Goal: Purchase product/service

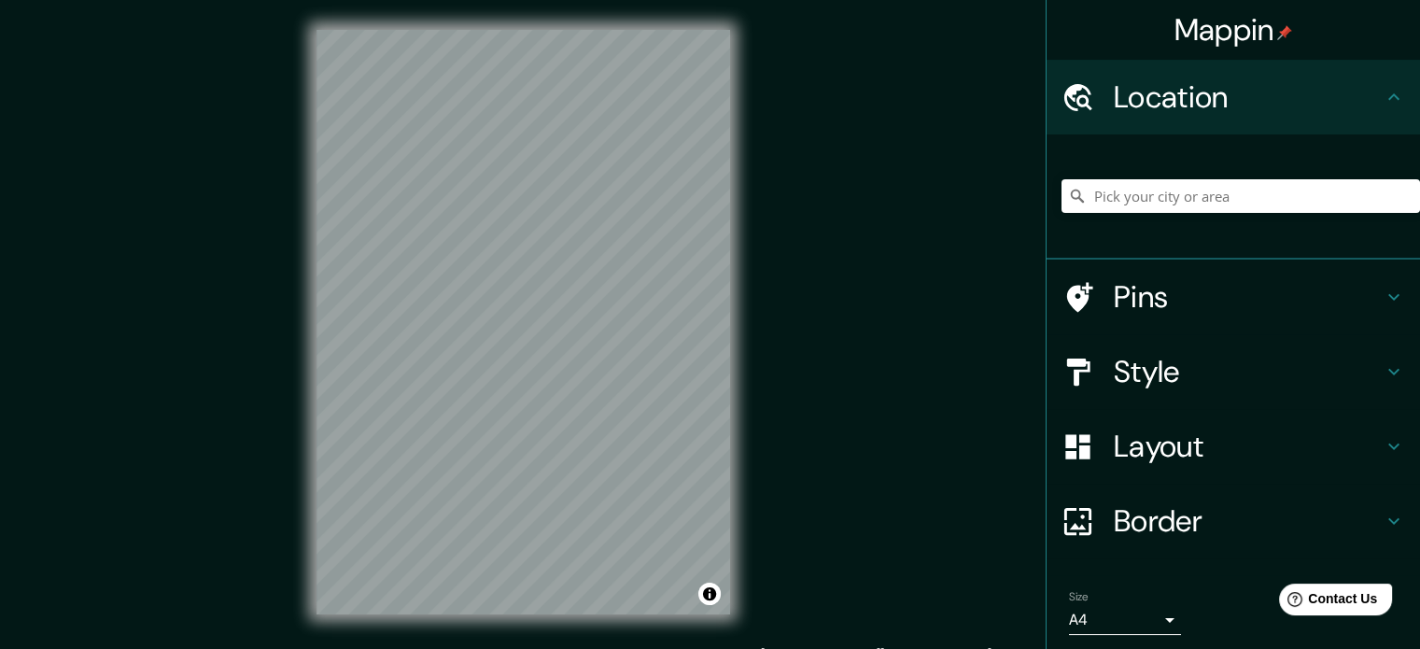
click at [1174, 371] on h4 "Style" at bounding box center [1248, 371] width 269 height 37
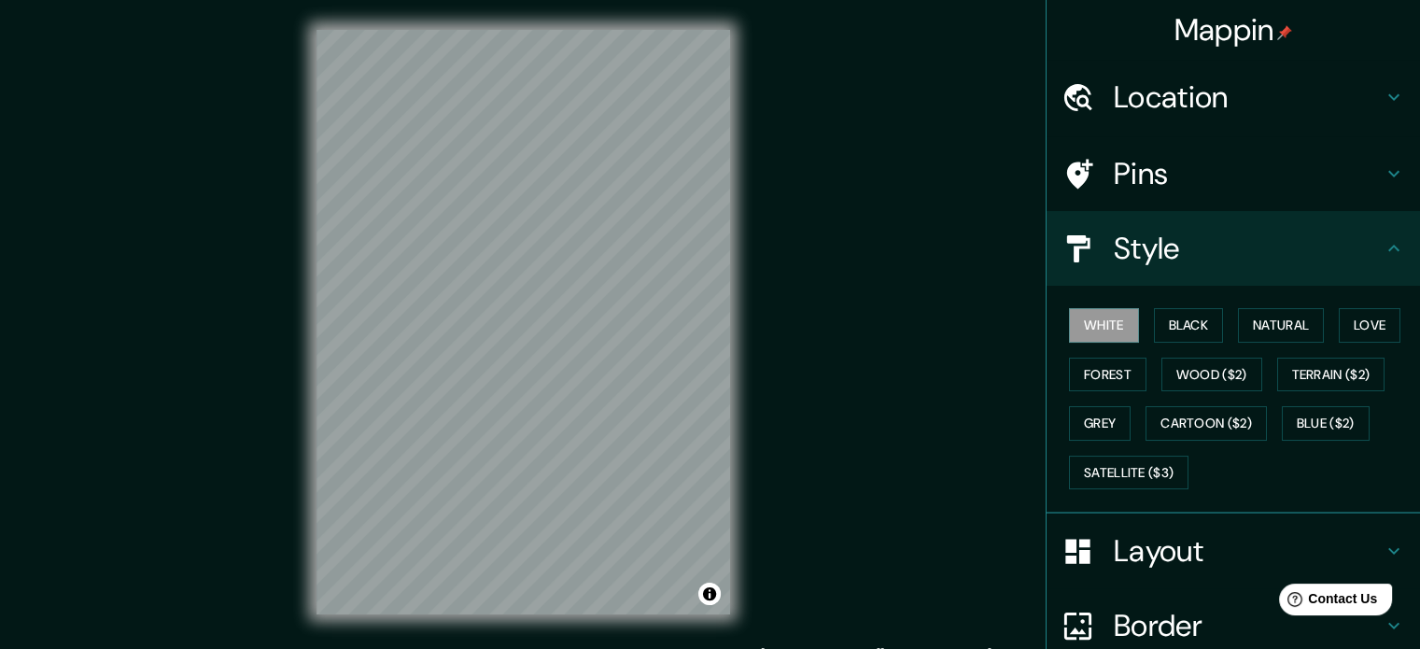
click at [1174, 371] on button "Wood ($2)" at bounding box center [1211, 374] width 101 height 35
click at [1161, 239] on h4 "Style" at bounding box center [1248, 248] width 269 height 37
click at [1191, 538] on h4 "Layout" at bounding box center [1248, 550] width 269 height 37
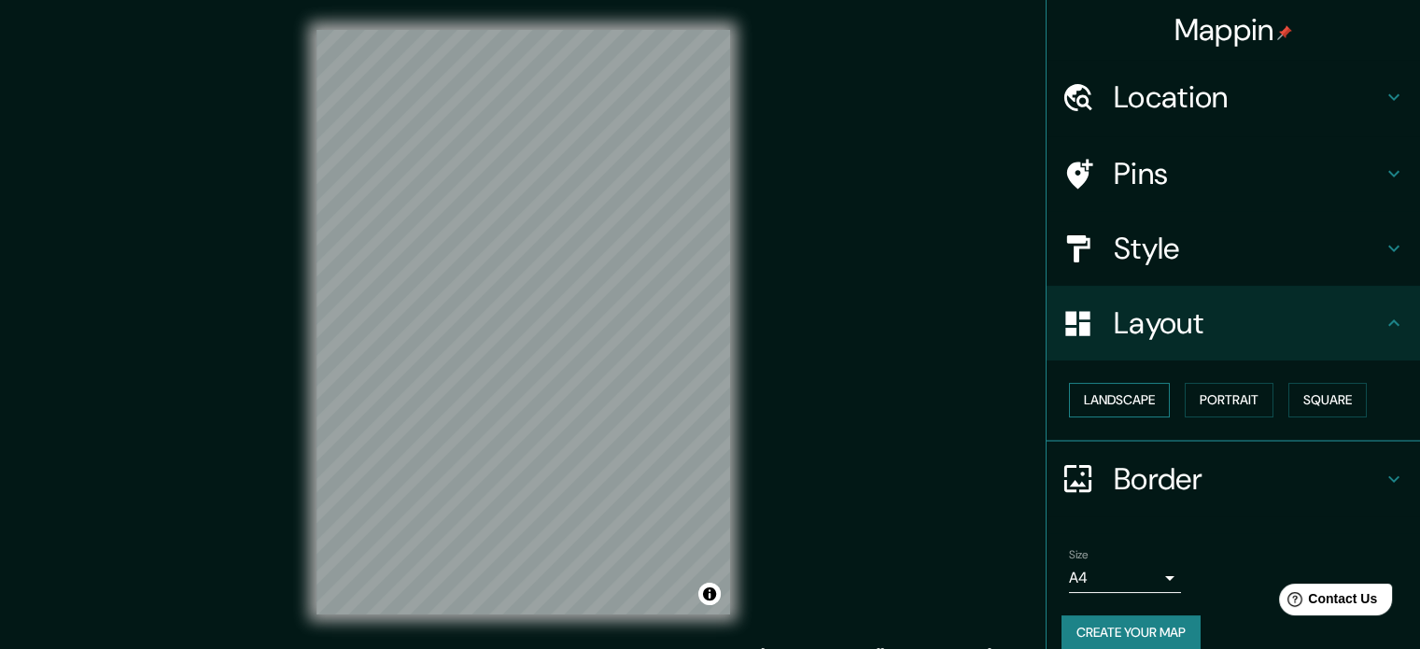
click at [1135, 397] on button "Landscape" at bounding box center [1119, 400] width 101 height 35
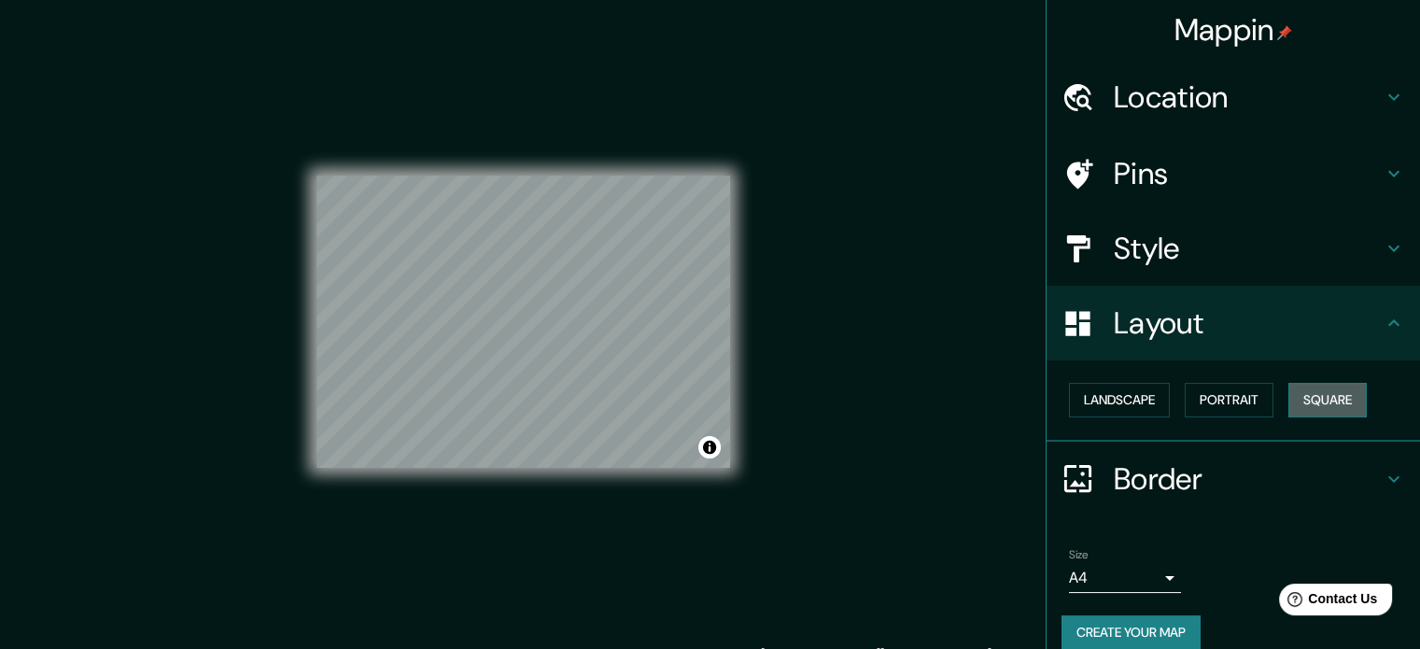
click at [1339, 401] on button "Square" at bounding box center [1327, 400] width 78 height 35
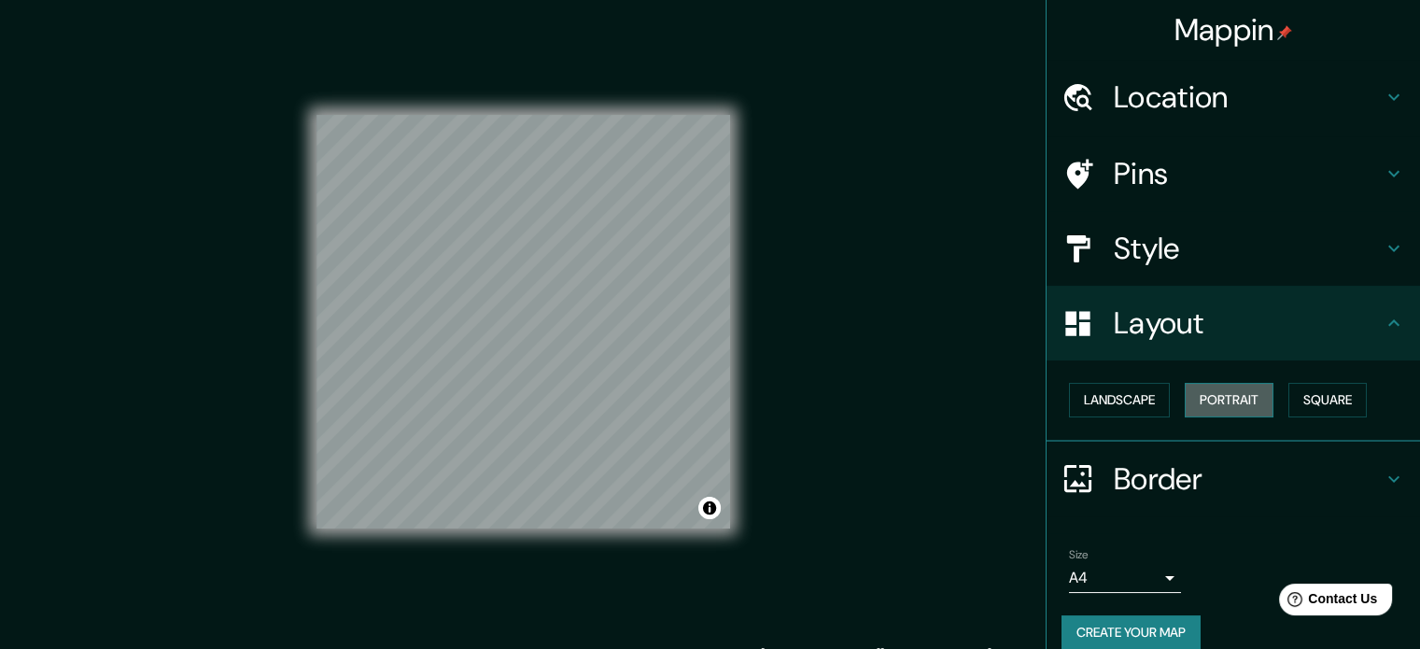
click at [1210, 385] on button "Portrait" at bounding box center [1228, 400] width 89 height 35
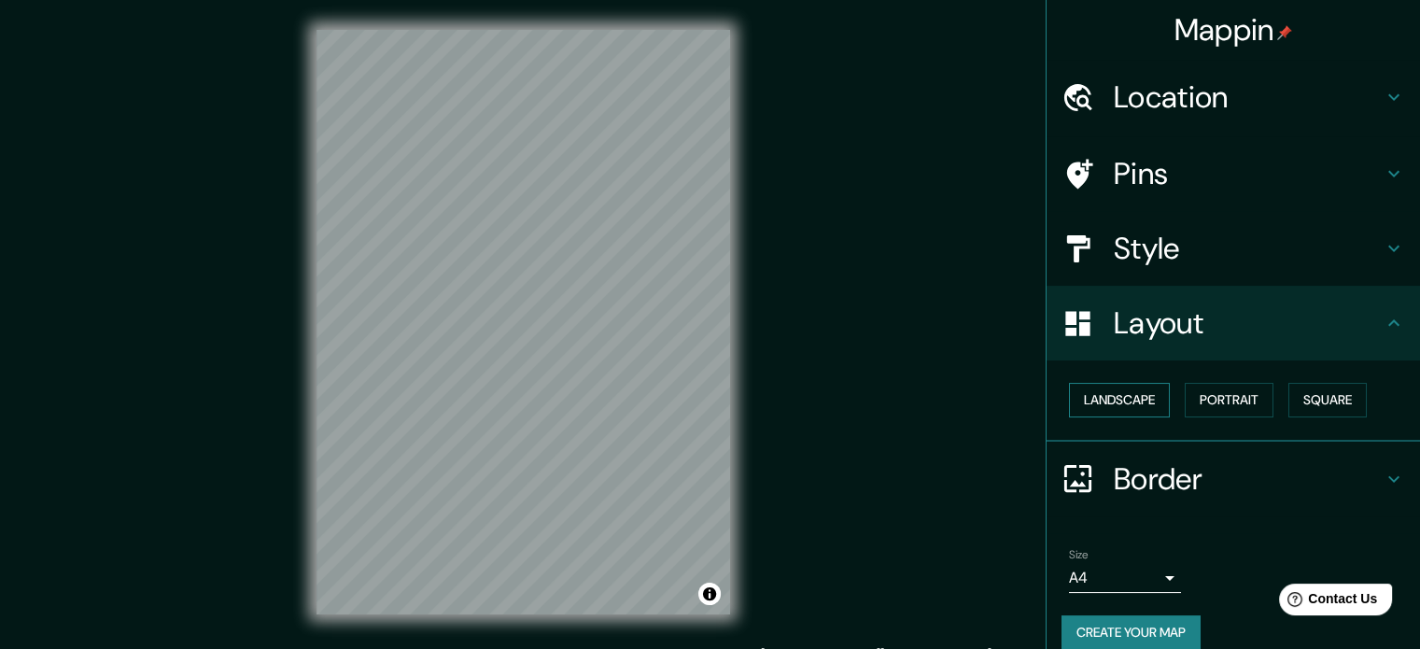
click at [1120, 402] on button "Landscape" at bounding box center [1119, 400] width 101 height 35
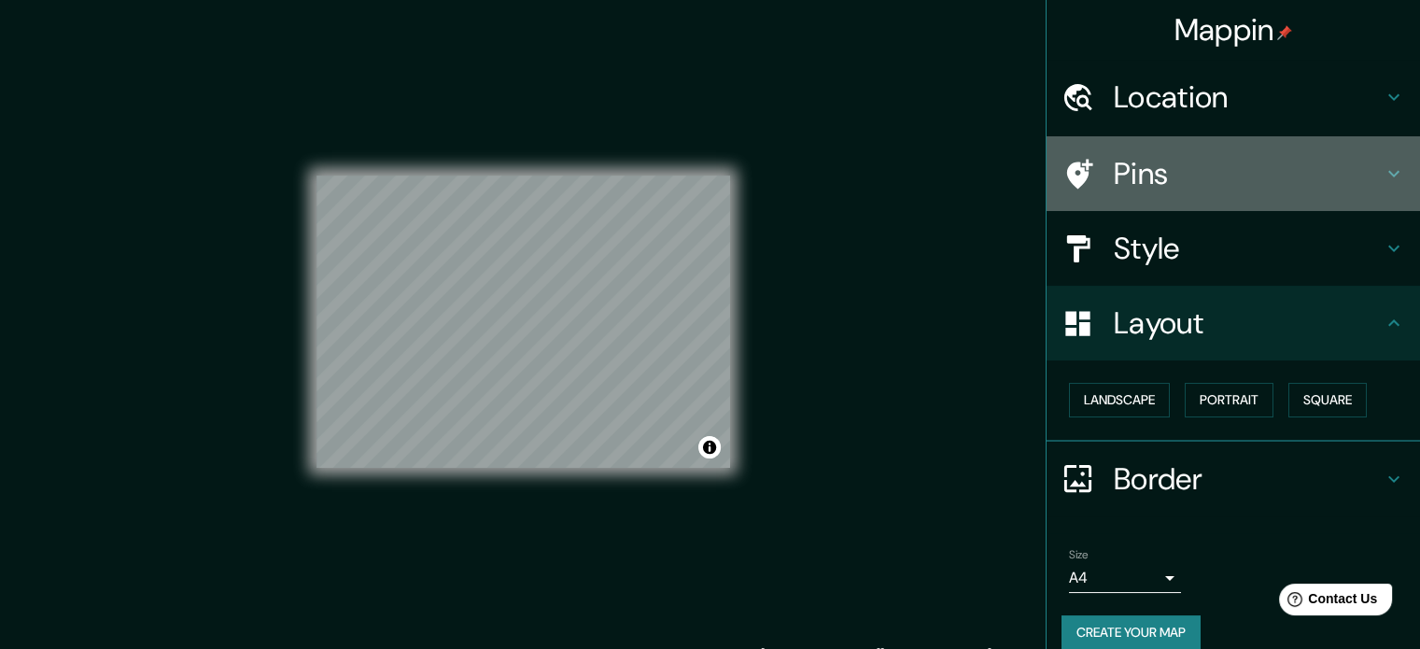
click at [1137, 189] on h4 "Pins" at bounding box center [1248, 173] width 269 height 37
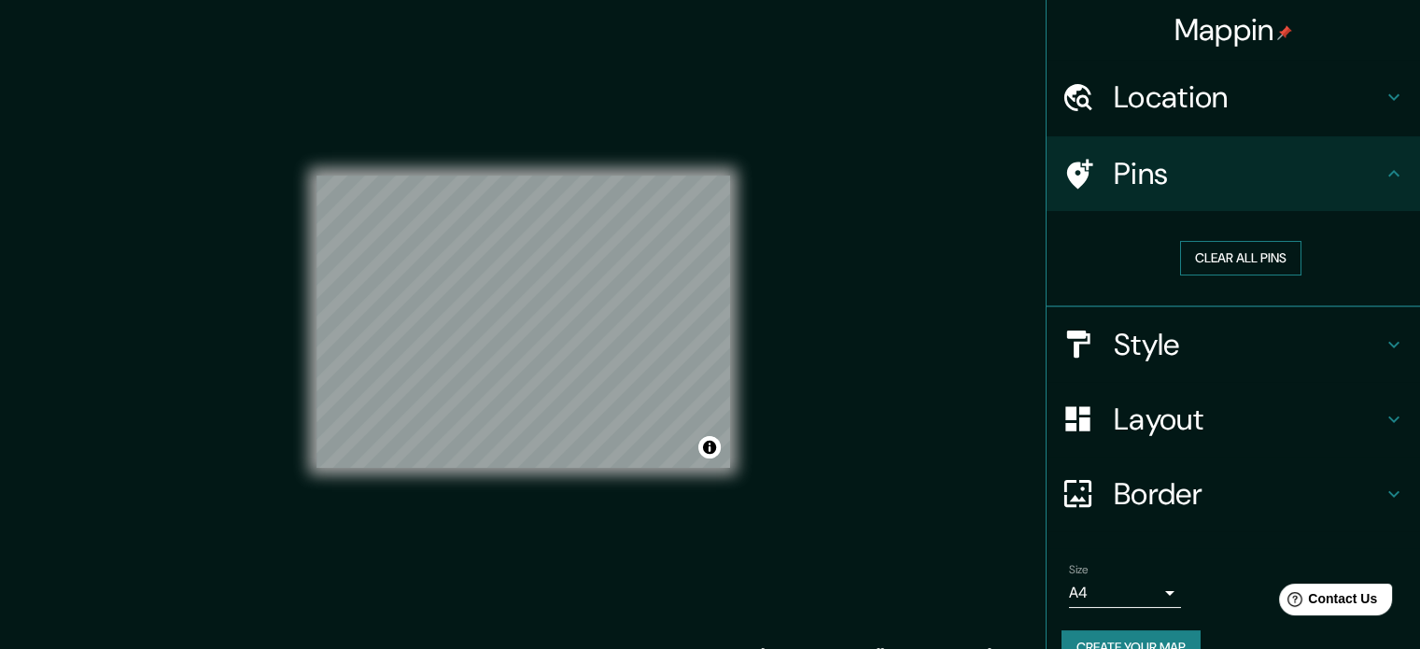
click at [1182, 257] on button "Clear all pins" at bounding box center [1240, 258] width 121 height 35
click at [1127, 101] on h4 "Location" at bounding box center [1248, 96] width 269 height 37
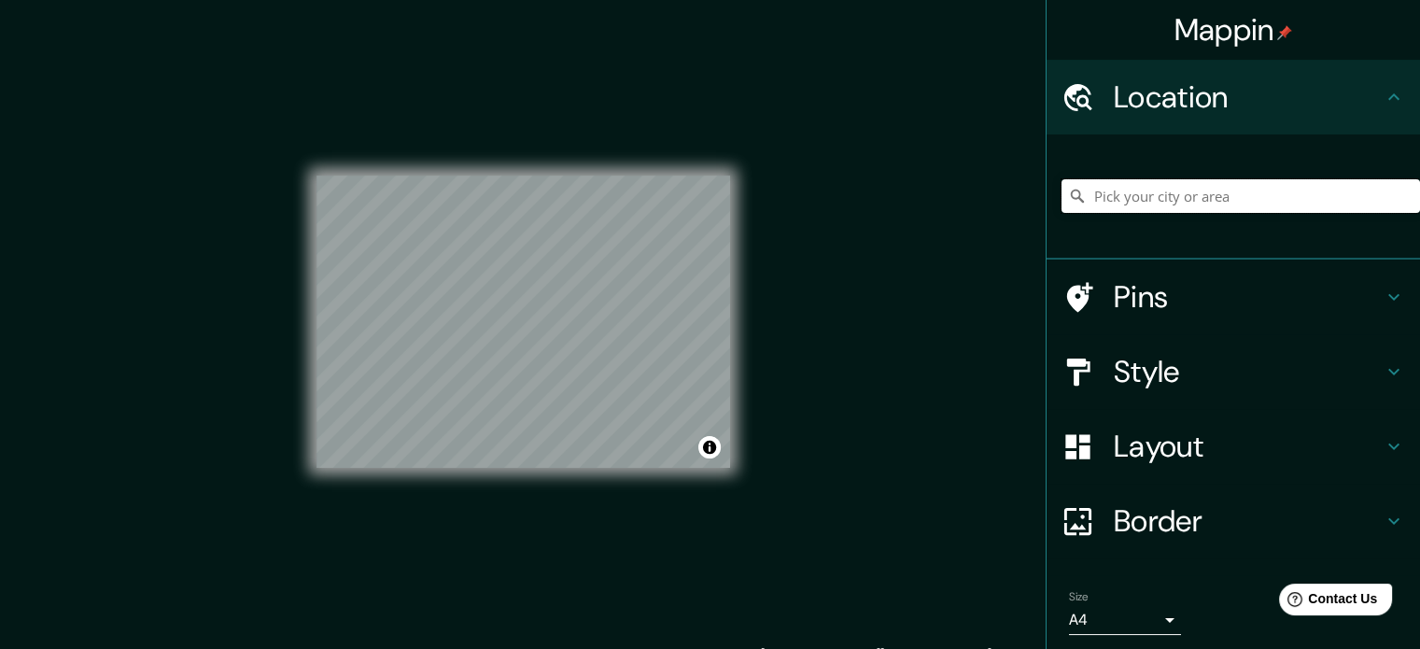
click at [1174, 208] on input "Pick your city or area" at bounding box center [1240, 196] width 358 height 34
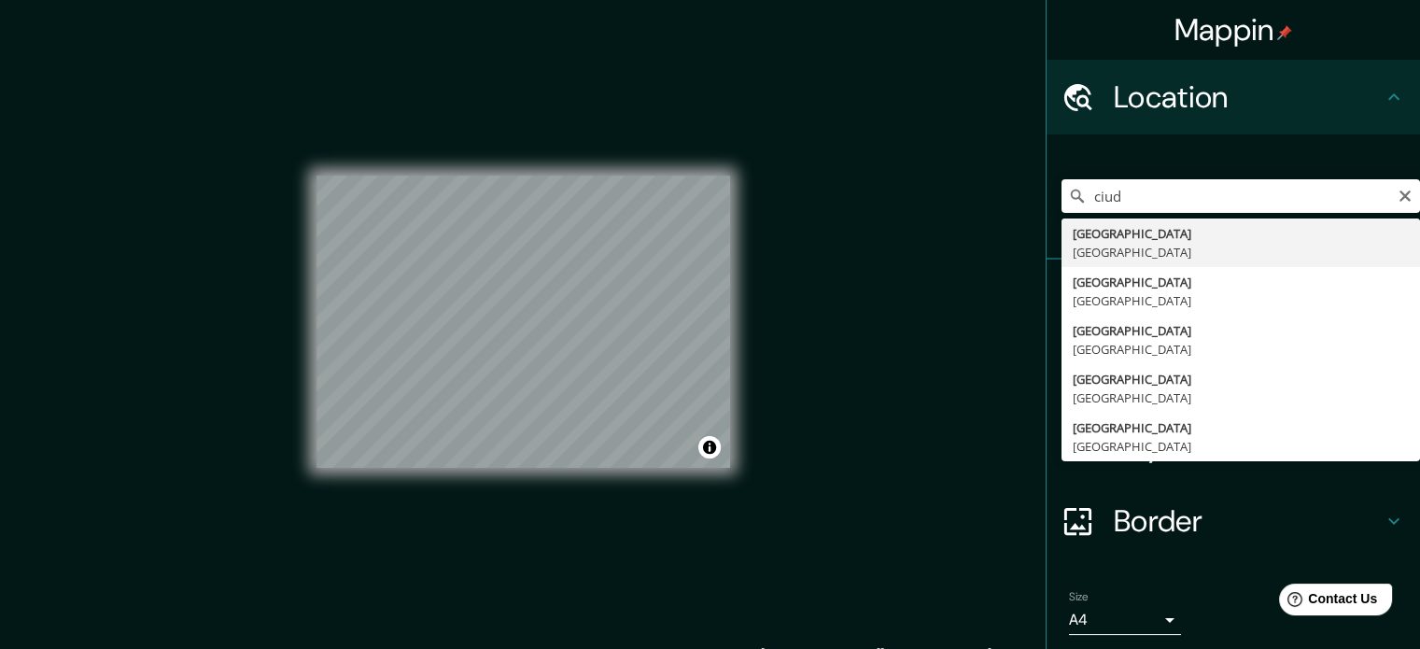
type input "[GEOGRAPHIC_DATA], [GEOGRAPHIC_DATA]"
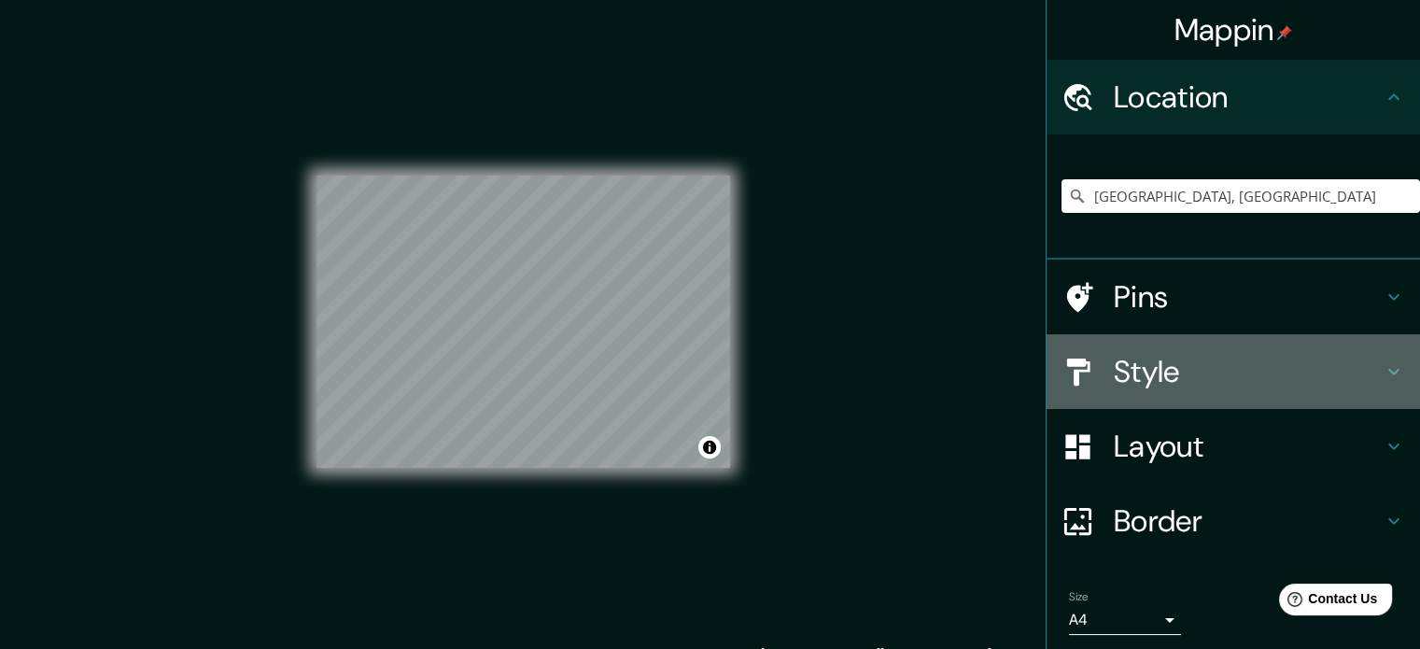
click at [1150, 367] on h4 "Style" at bounding box center [1248, 371] width 269 height 37
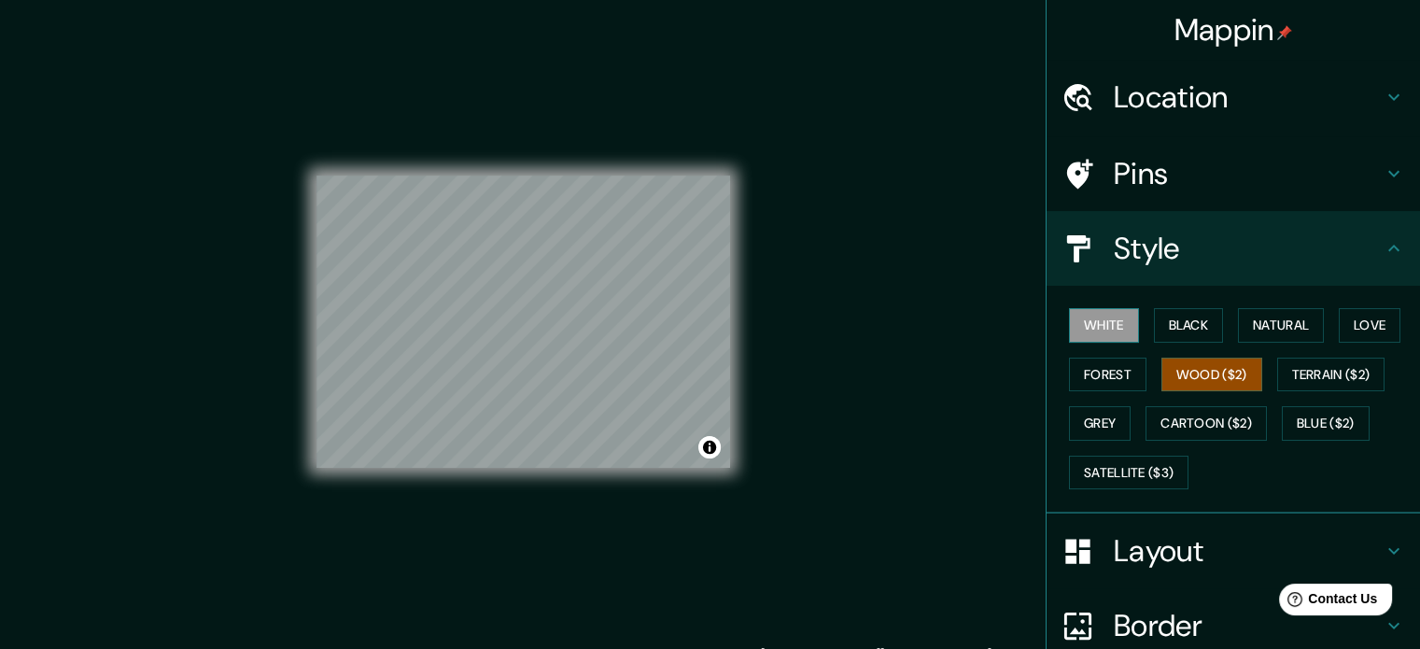
click at [1098, 310] on button "White" at bounding box center [1104, 325] width 70 height 35
click at [1186, 327] on button "Black" at bounding box center [1189, 325] width 70 height 35
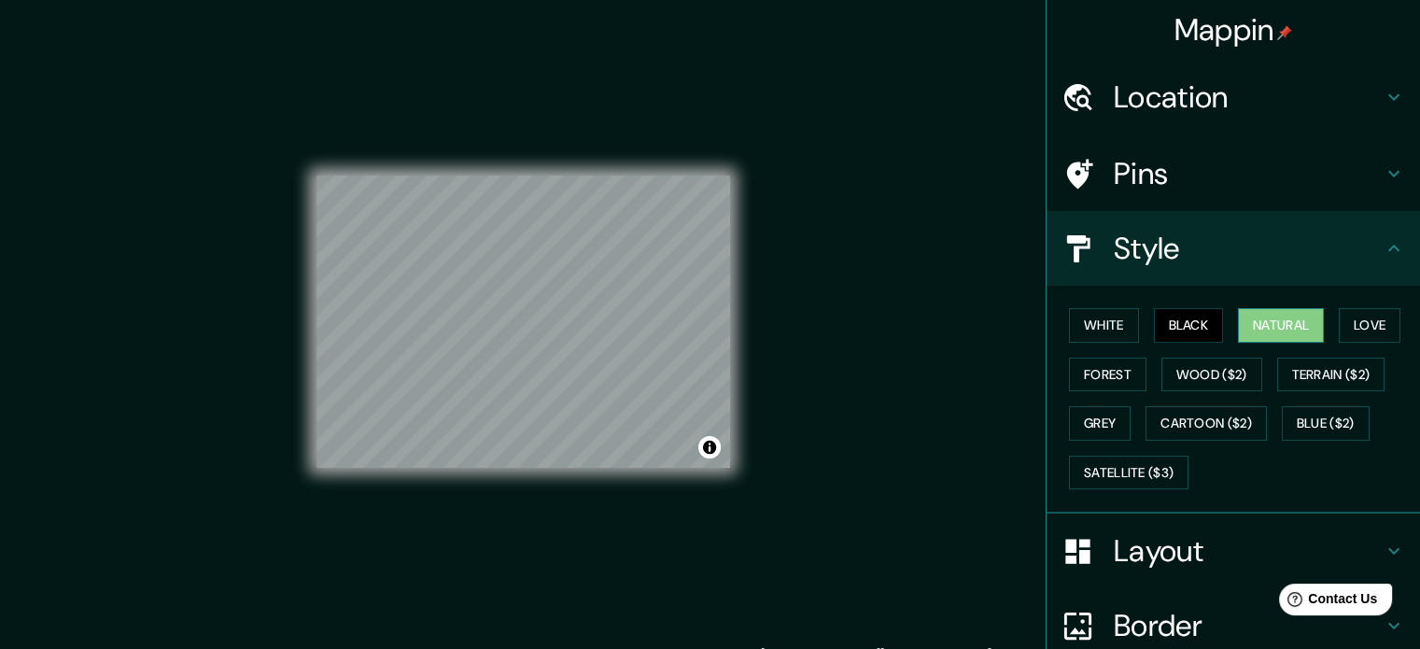
click at [1310, 330] on button "Natural" at bounding box center [1281, 325] width 86 height 35
click at [1342, 328] on button "Love" at bounding box center [1369, 325] width 62 height 35
click at [1296, 321] on button "Natural" at bounding box center [1281, 325] width 86 height 35
